Goal: Task Accomplishment & Management: Complete application form

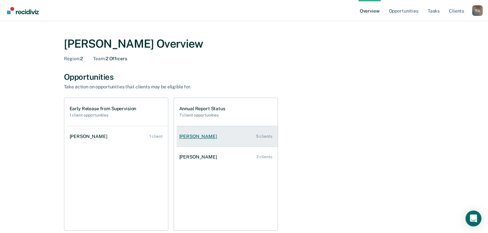
click at [191, 137] on div "[PERSON_NAME]" at bounding box center [199, 137] width 40 height 6
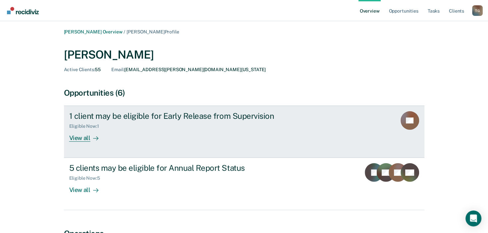
click at [78, 139] on div "View all" at bounding box center [87, 135] width 37 height 13
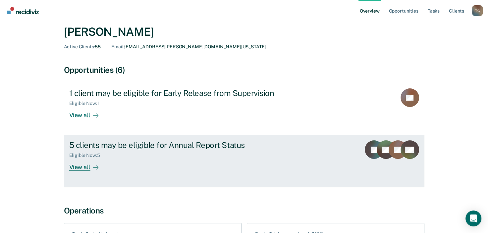
scroll to position [33, 0]
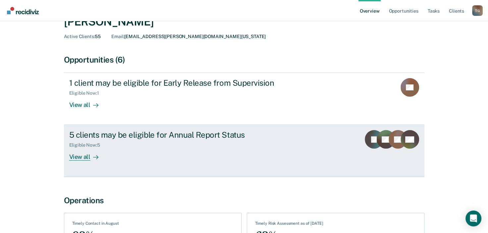
click at [78, 158] on div "View all" at bounding box center [87, 154] width 37 height 13
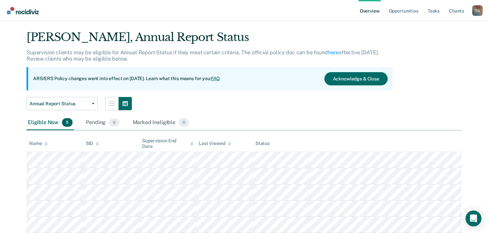
scroll to position [36, 0]
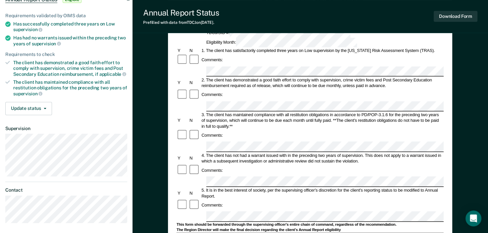
scroll to position [33, 0]
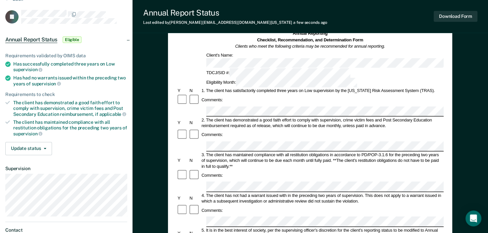
click at [184, 94] on div at bounding box center [183, 100] width 12 height 12
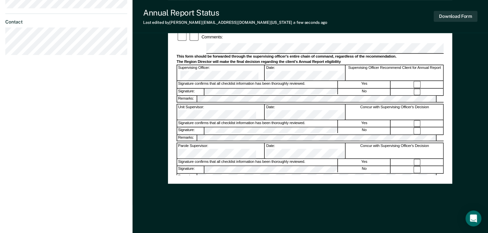
scroll to position [244, 0]
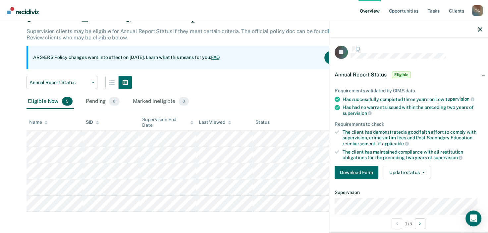
scroll to position [36, 0]
click at [279, 106] on div "Eligible Now 5 Pending 0 Marked Ineligible 0" at bounding box center [244, 102] width 435 height 15
click at [482, 28] on icon "button" at bounding box center [480, 29] width 5 height 5
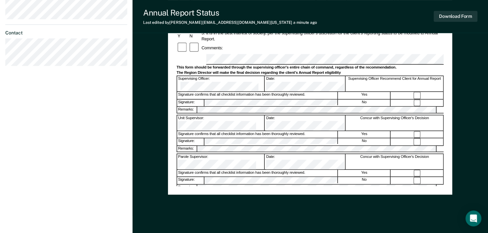
scroll to position [211, 0]
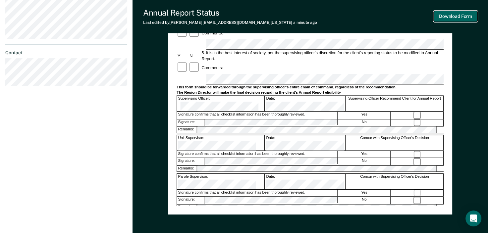
click at [457, 15] on button "Download Form" at bounding box center [456, 16] width 44 height 11
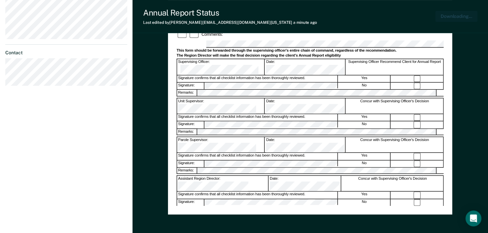
scroll to position [243, 0]
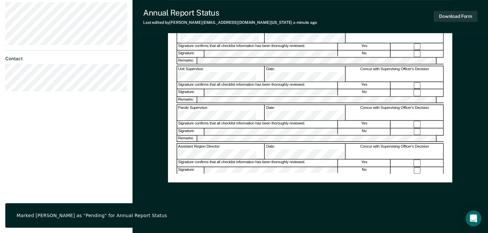
click at [113, 56] on dl "Contact" at bounding box center [66, 74] width 122 height 36
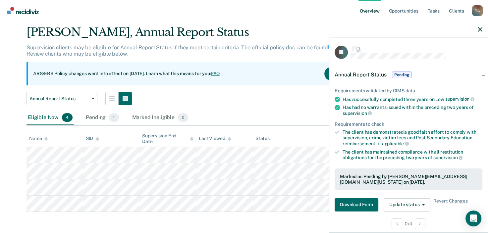
scroll to position [20, 0]
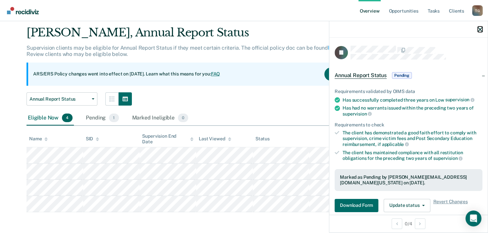
click at [482, 29] on icon "button" at bounding box center [480, 29] width 5 height 5
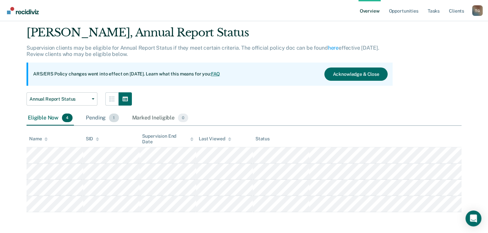
click at [94, 118] on div "Pending 1" at bounding box center [102, 118] width 35 height 15
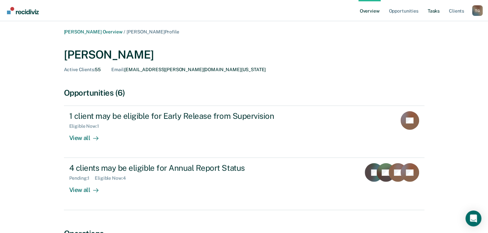
click at [436, 12] on link "Tasks" at bounding box center [434, 10] width 15 height 21
